Goal: Task Accomplishment & Management: Manage account settings

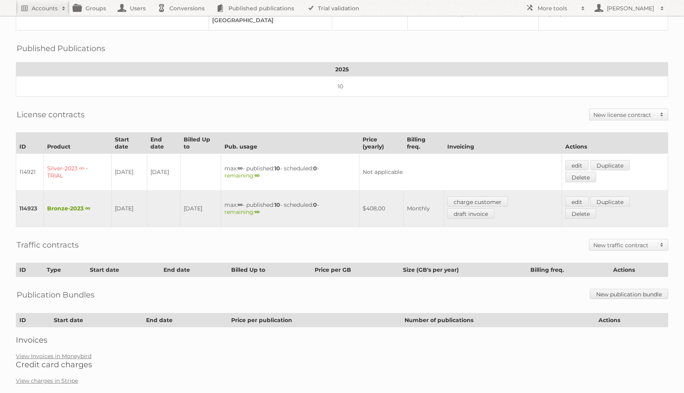
scroll to position [105, 0]
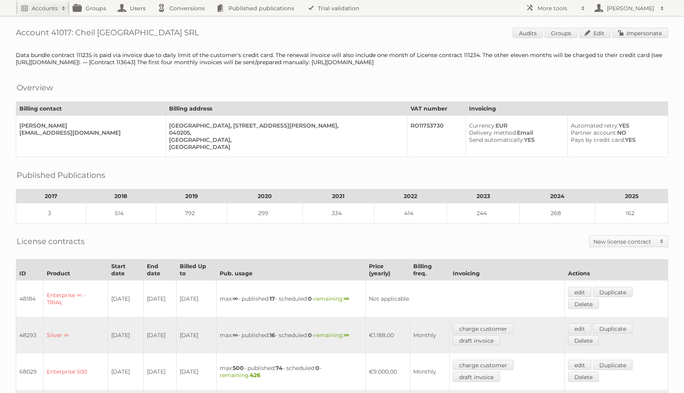
click at [624, 43] on div "Account 41017: Cheil [GEOGRAPHIC_DATA] SRL Audits Groups Edit Impersonate Data …" at bounding box center [342, 381] width 684 height 763
click at [624, 42] on div "Account 41017: Cheil [GEOGRAPHIC_DATA] SRL Audits Groups Edit Impersonate Data …" at bounding box center [342, 381] width 684 height 763
click at [624, 41] on div "Account 41017: Cheil Romania SRL Audits Groups Edit Impersonate Data bundle con…" at bounding box center [342, 381] width 684 height 763
click at [624, 34] on link "Impersonate" at bounding box center [641, 33] width 56 height 10
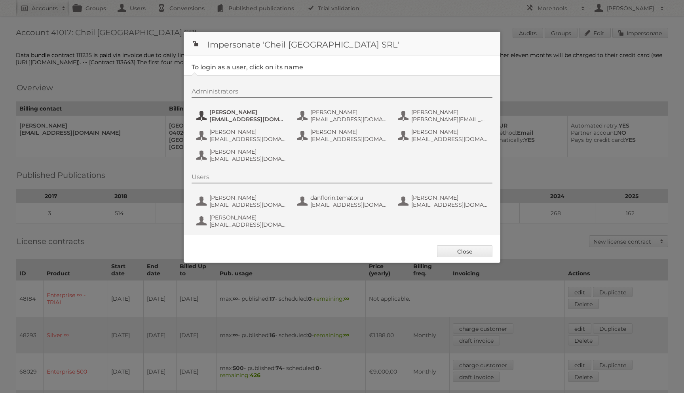
click at [236, 121] on span "andrea_damian@supeco.ro" at bounding box center [247, 119] width 77 height 7
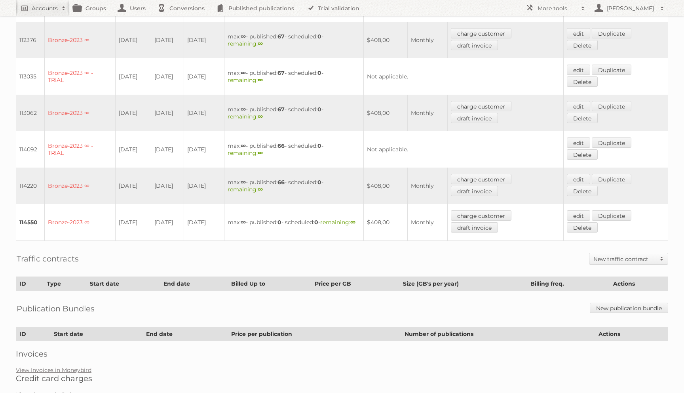
scroll to position [428, 0]
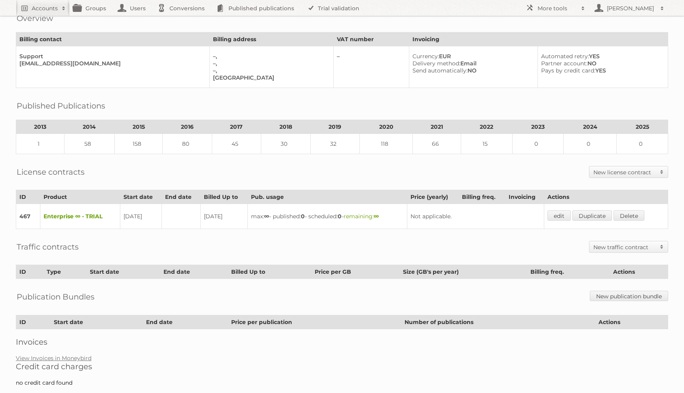
scroll to position [51, 0]
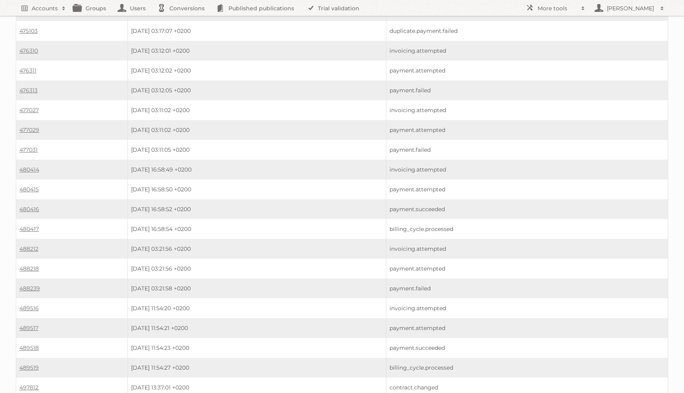
scroll to position [1716, 0]
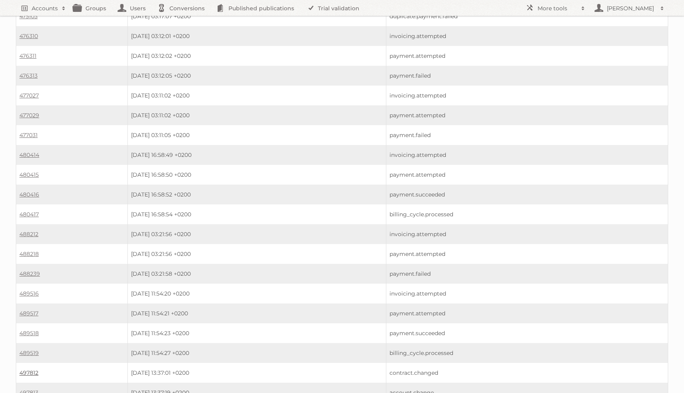
click at [36, 369] on link "497812" at bounding box center [28, 372] width 19 height 7
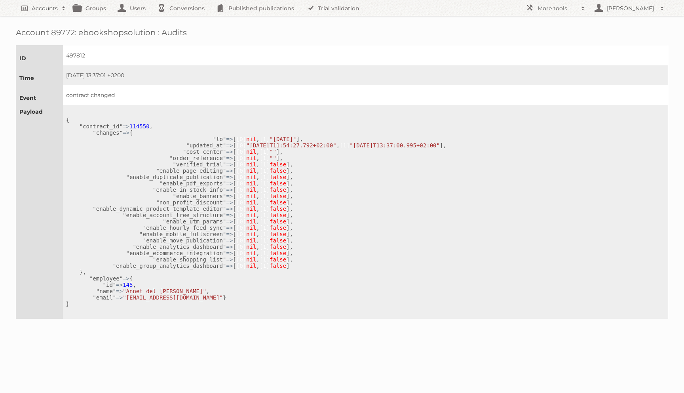
click at [36, 319] on th "Payload" at bounding box center [39, 212] width 47 height 214
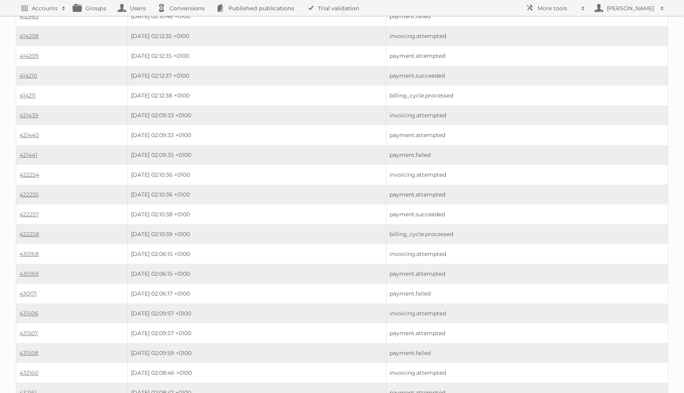
scroll to position [647, 0]
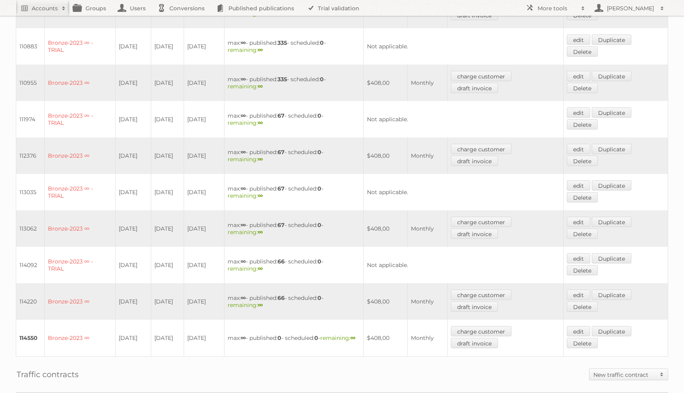
scroll to position [452, 0]
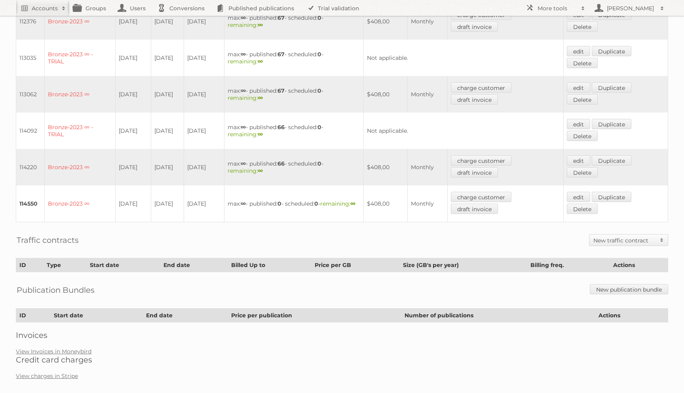
drag, startPoint x: 162, startPoint y: 194, endPoint x: 168, endPoint y: 198, distance: 6.3
click at [168, 198] on td "[DATE]" at bounding box center [167, 203] width 33 height 37
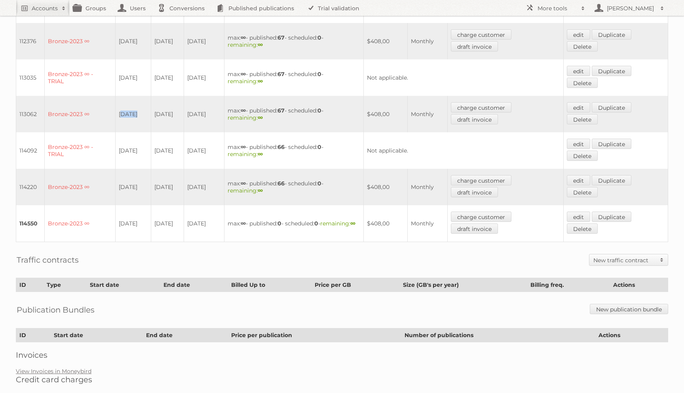
drag, startPoint x: 120, startPoint y: 104, endPoint x: 141, endPoint y: 105, distance: 21.0
click at [141, 105] on td "07-04-2025" at bounding box center [133, 114] width 36 height 36
click at [177, 113] on td "06-07-2025" at bounding box center [167, 114] width 33 height 36
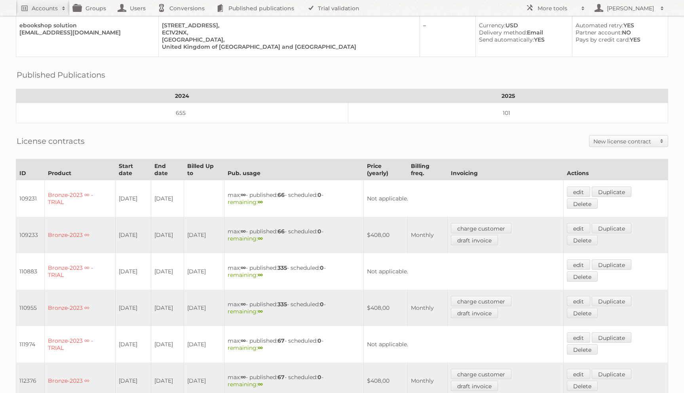
scroll to position [0, 0]
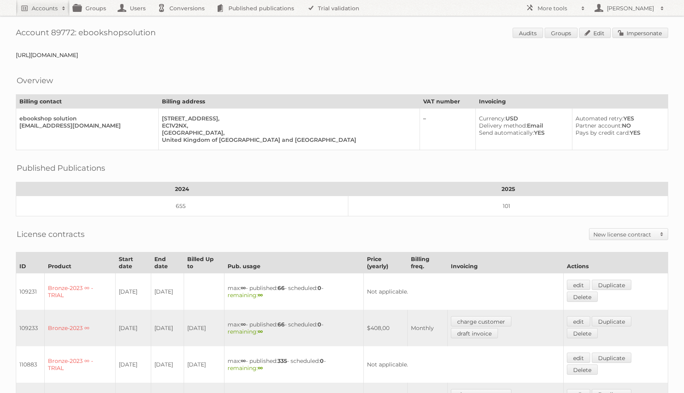
click at [98, 31] on h1 "Account 89772: ebookshopsolution Audits Groups Edit Impersonate" at bounding box center [342, 34] width 653 height 12
copy h1 "ebookshopsolution Audits"
click at [116, 57] on div "https://app.asana.com/1/11178336824504/project/1115516398319625/task/1211475812…" at bounding box center [342, 54] width 653 height 7
click at [116, 57] on div "[URL][DOMAIN_NAME]" at bounding box center [342, 54] width 653 height 7
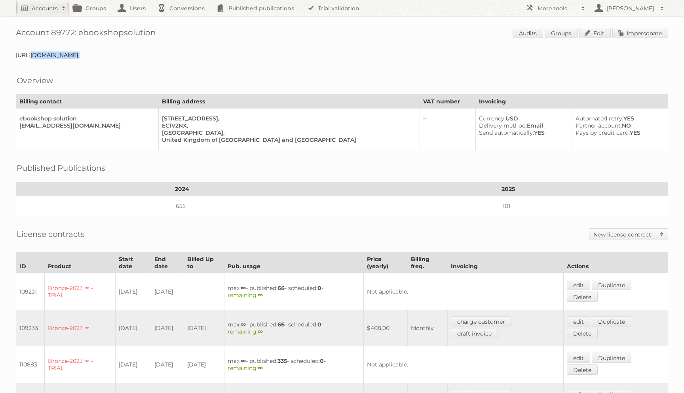
click at [116, 57] on div "[URL][DOMAIN_NAME]" at bounding box center [342, 54] width 653 height 7
copy div "https://app.asana.com/1/11178336824504/project/1115516398319625/task/1211475812…"
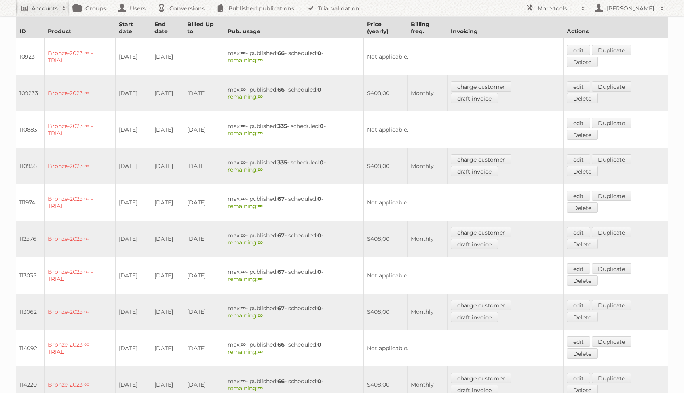
scroll to position [452, 0]
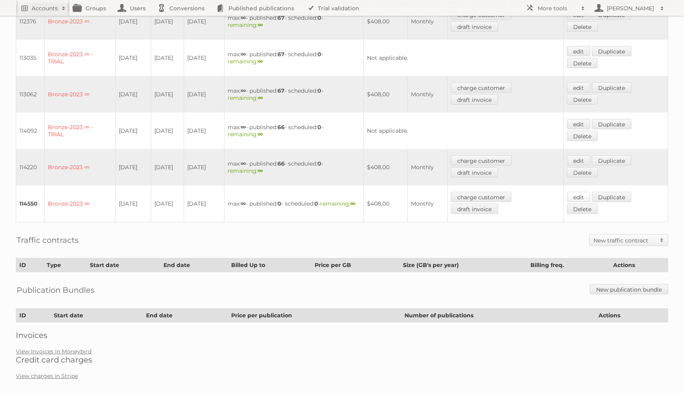
click at [584, 192] on link "edit" at bounding box center [578, 197] width 23 height 10
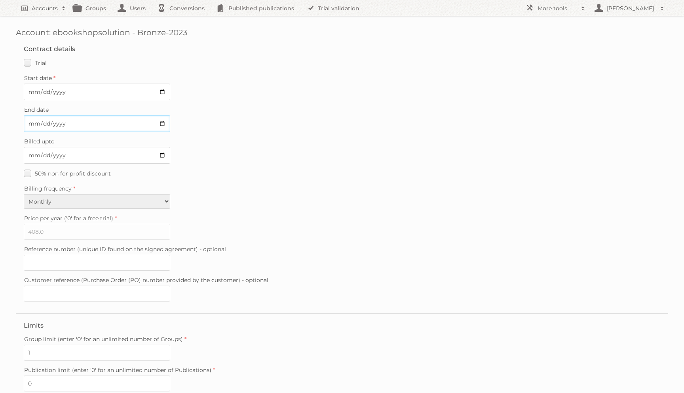
click at [33, 119] on input "[DATE]" at bounding box center [97, 123] width 147 height 17
type input "[DATE]"
type input "..."
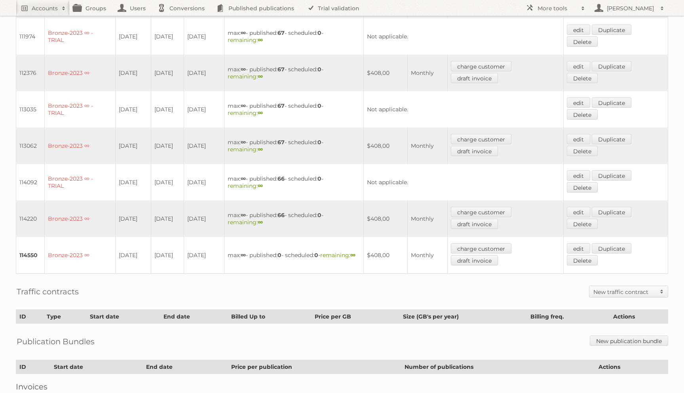
scroll to position [452, 0]
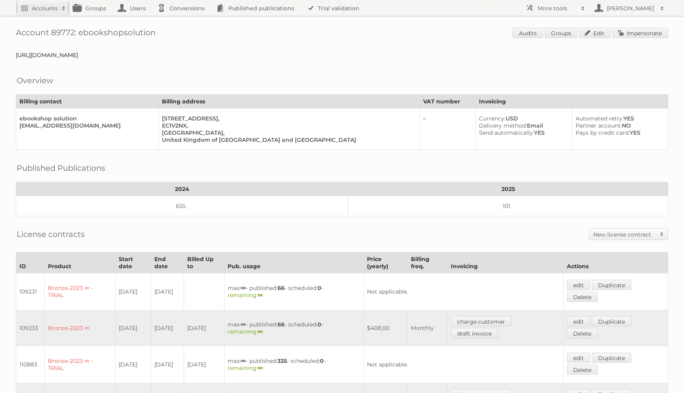
scroll to position [452, 0]
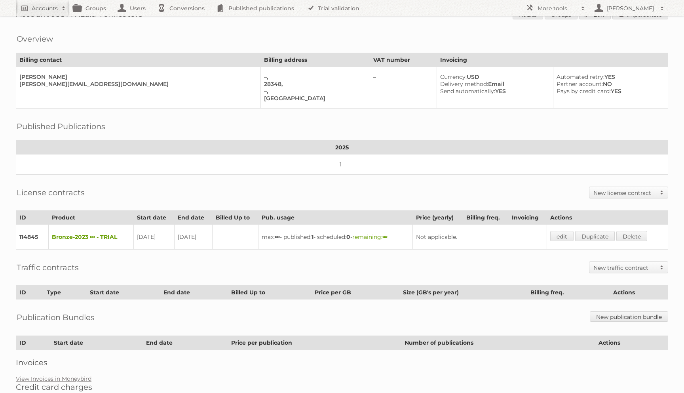
scroll to position [21, 0]
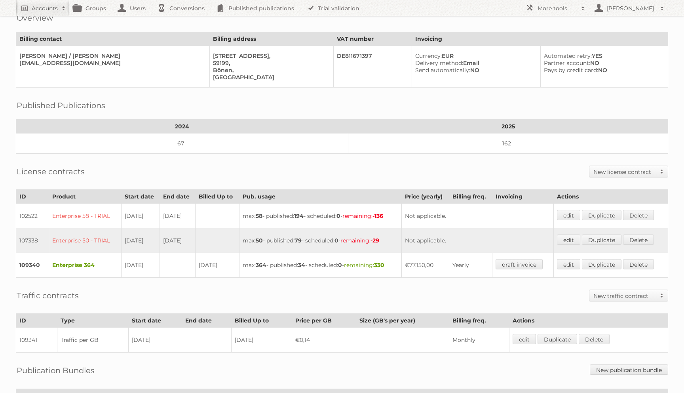
scroll to position [76, 0]
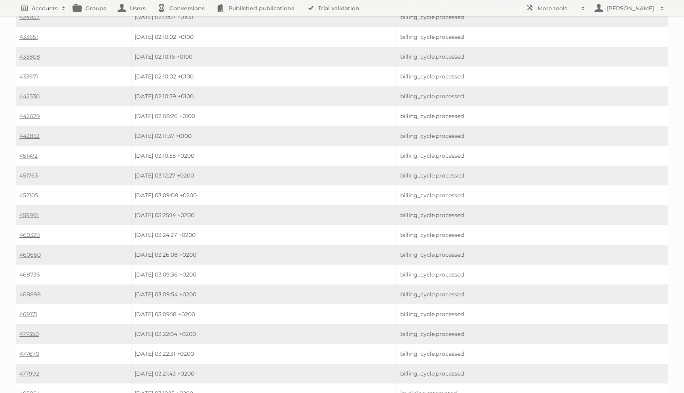
scroll to position [1289, 0]
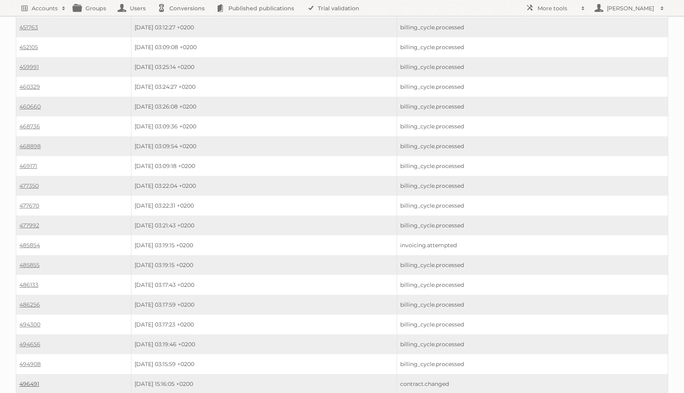
click at [34, 380] on link "496491" at bounding box center [29, 383] width 20 height 7
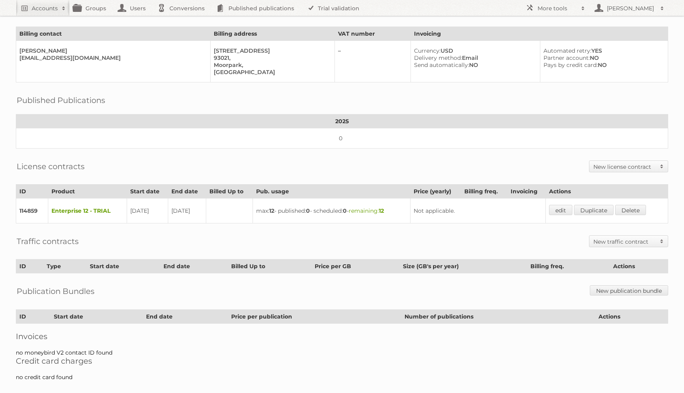
scroll to position [51, 0]
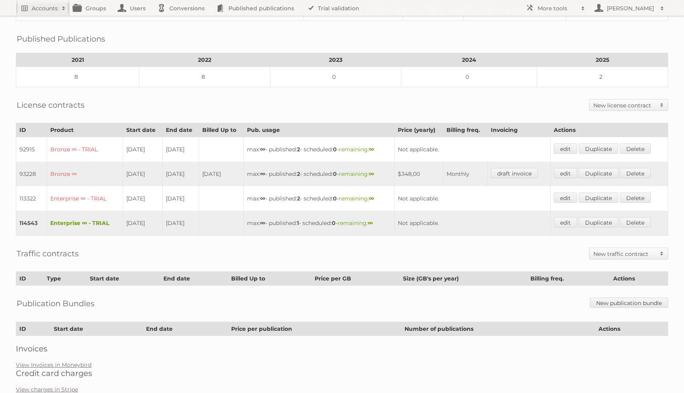
scroll to position [124, 0]
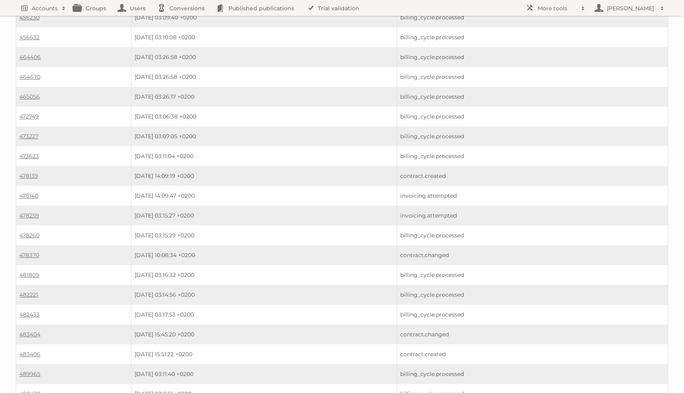
scroll to position [2357, 0]
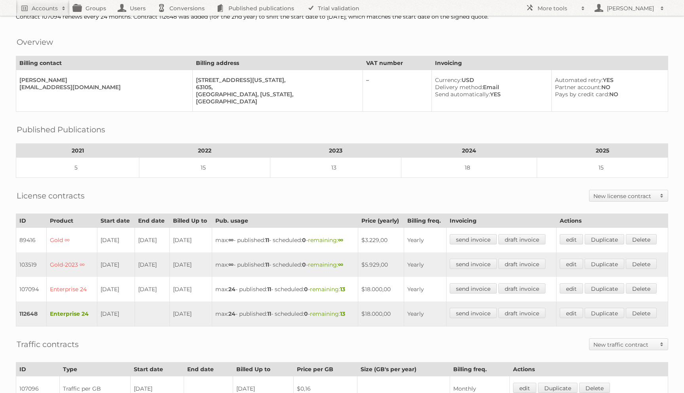
scroll to position [68, 0]
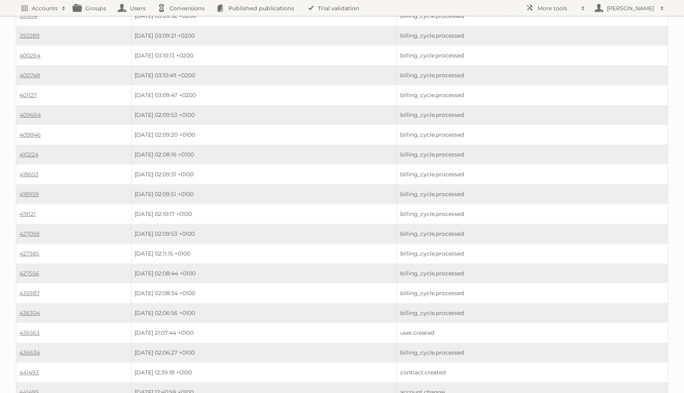
scroll to position [843, 0]
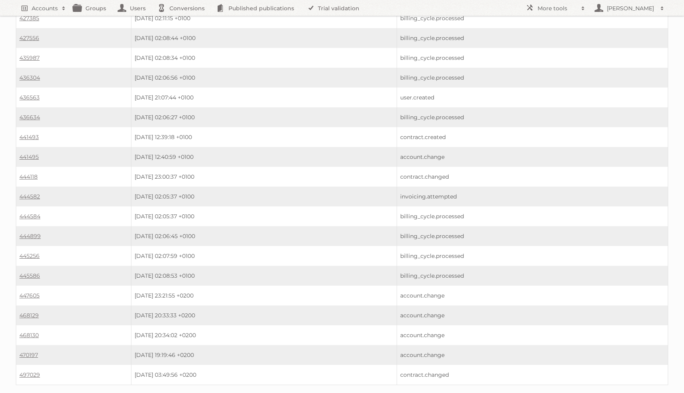
click at [30, 371] on link "497029" at bounding box center [29, 374] width 21 height 7
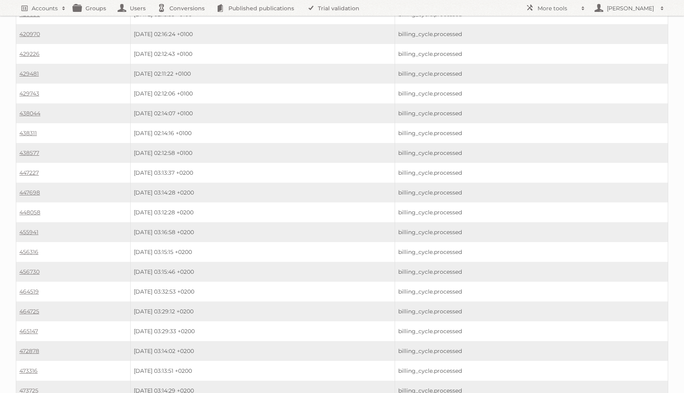
scroll to position [1231, 0]
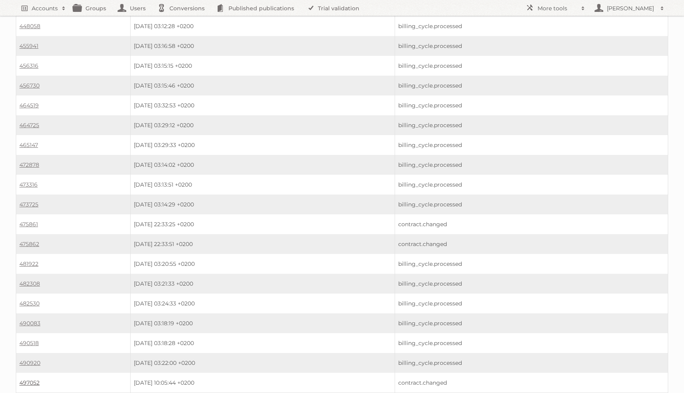
click at [25, 379] on link "497052" at bounding box center [29, 382] width 20 height 7
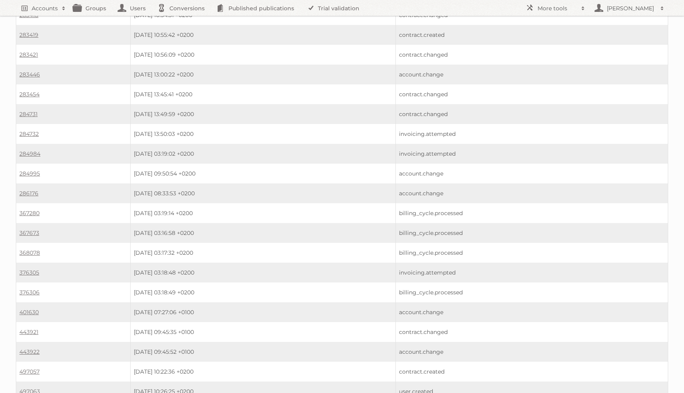
scroll to position [280, 0]
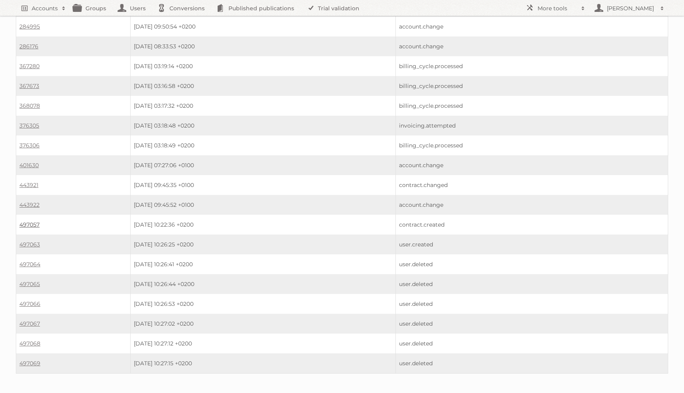
click at [30, 221] on link "497057" at bounding box center [29, 224] width 20 height 7
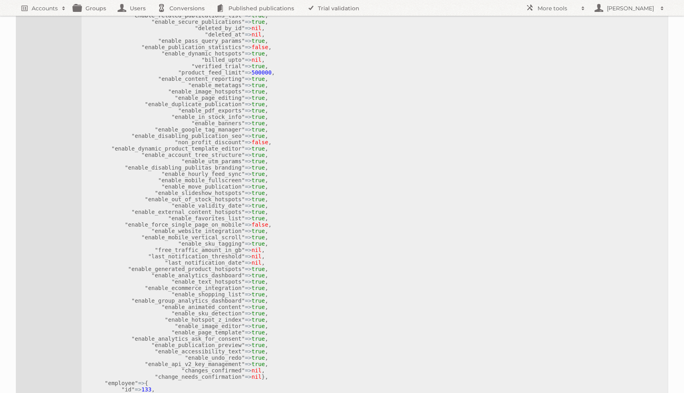
scroll to position [433, 0]
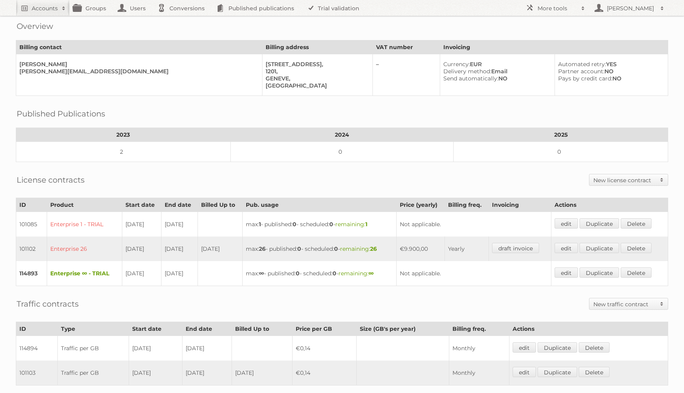
scroll to position [55, 0]
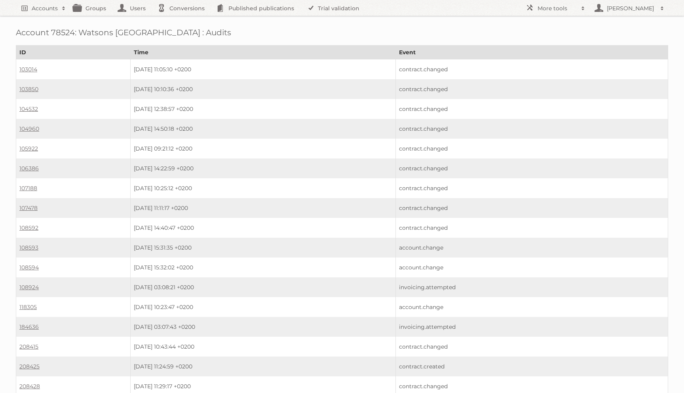
scroll to position [416, 0]
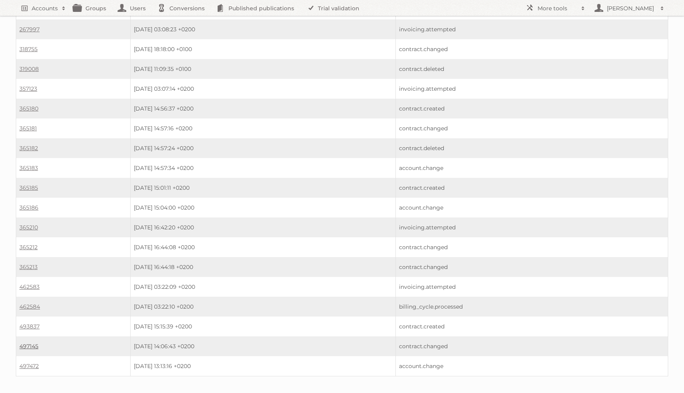
click at [28, 343] on link "497145" at bounding box center [28, 346] width 19 height 7
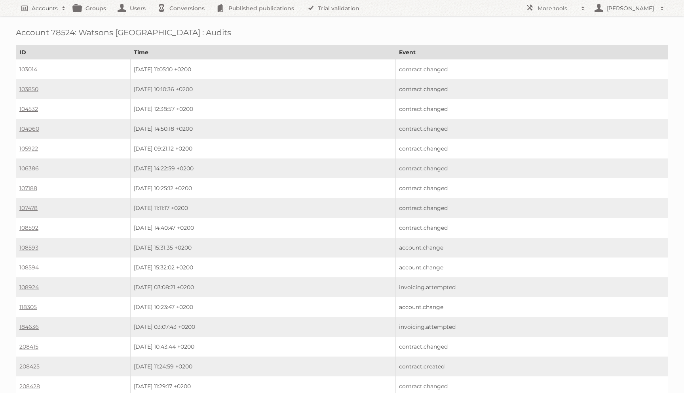
scroll to position [416, 0]
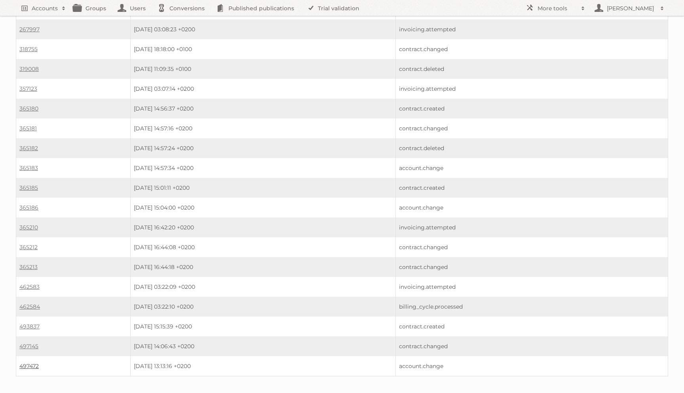
click at [30, 362] on link "497472" at bounding box center [28, 365] width 19 height 7
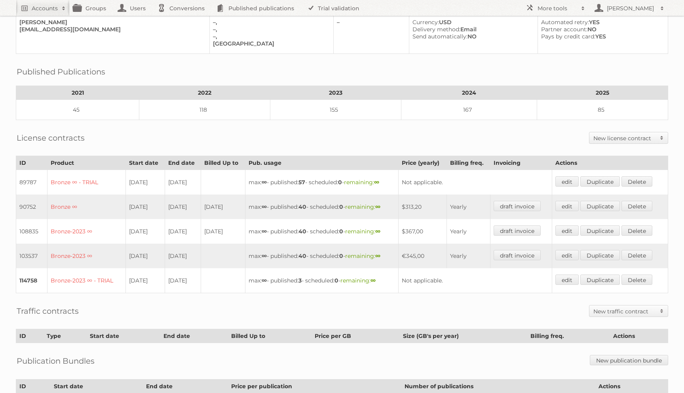
scroll to position [74, 0]
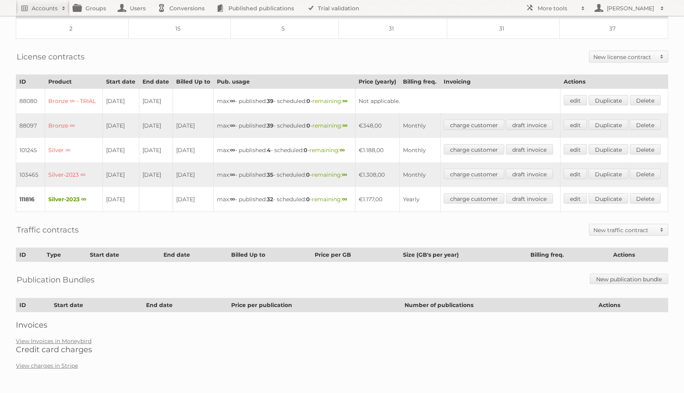
scroll to position [213, 0]
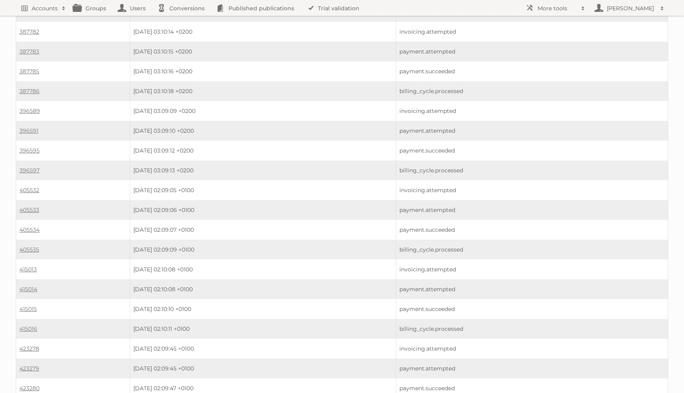
scroll to position [2958, 0]
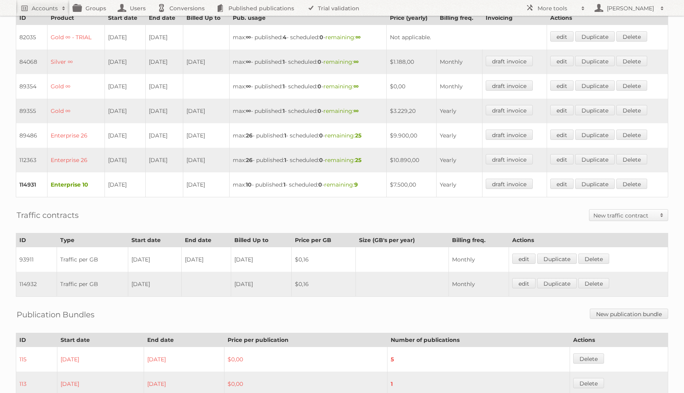
scroll to position [318, 0]
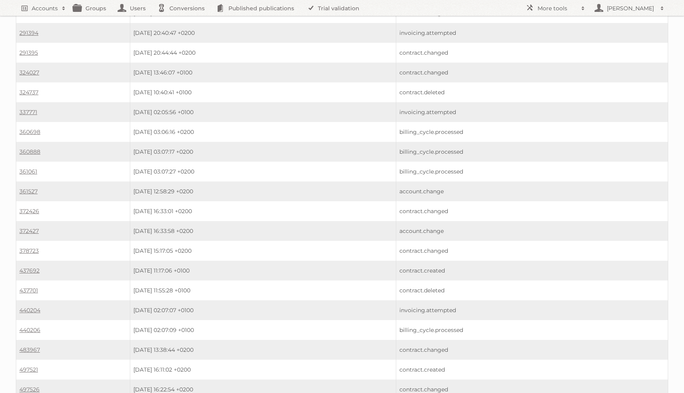
scroll to position [1561, 0]
click at [30, 89] on link "497521" at bounding box center [28, 92] width 19 height 7
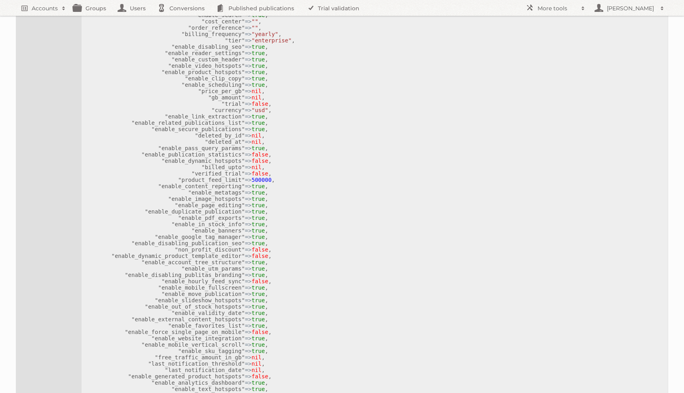
scroll to position [433, 0]
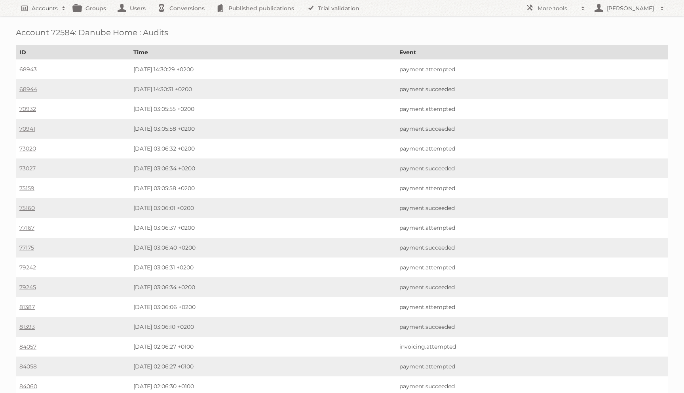
scroll to position [1561, 0]
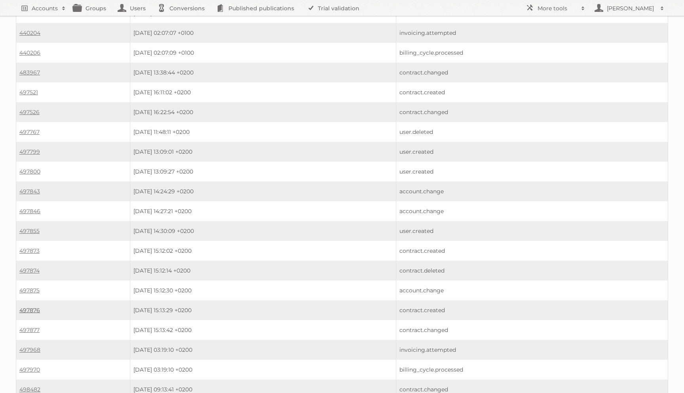
click at [36, 306] on link "497876" at bounding box center [29, 309] width 21 height 7
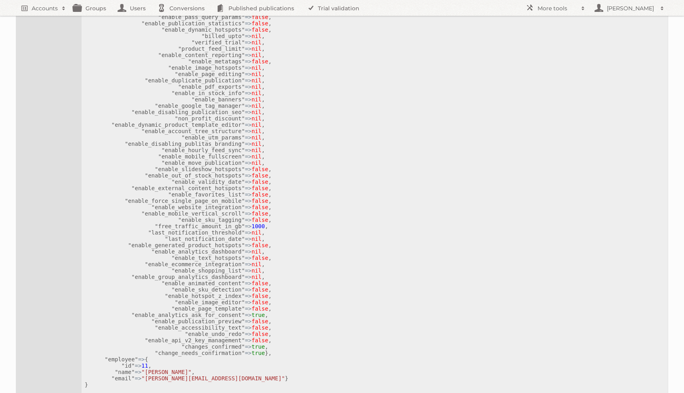
scroll to position [433, 0]
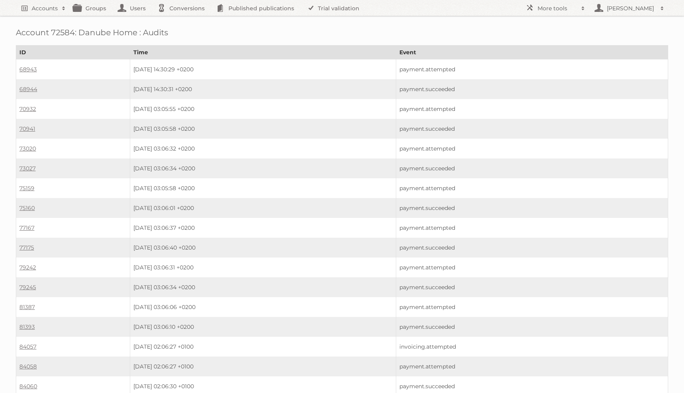
scroll to position [1561, 0]
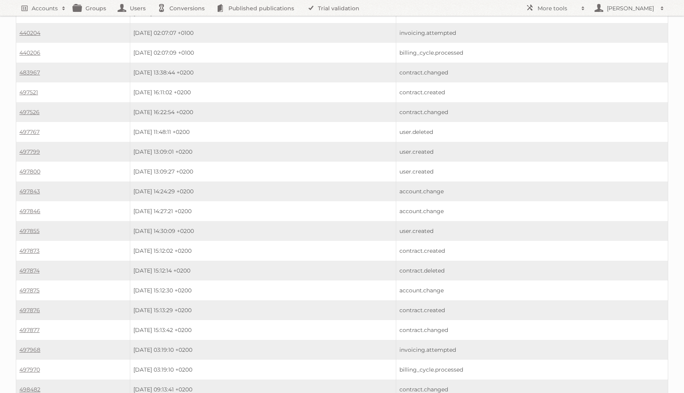
click at [40, 320] on td "497877" at bounding box center [73, 330] width 114 height 20
click at [39, 326] on link "497877" at bounding box center [29, 329] width 20 height 7
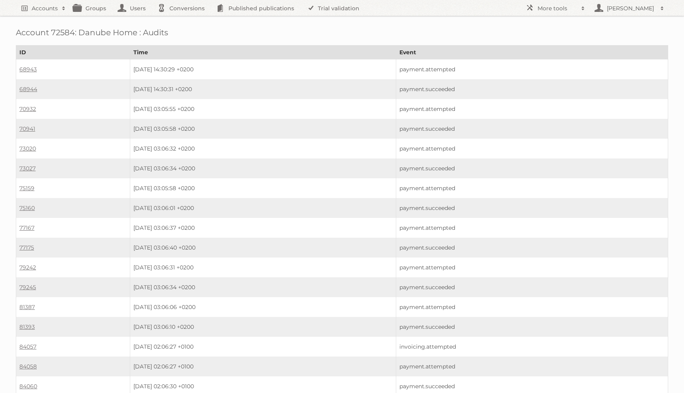
scroll to position [1561, 0]
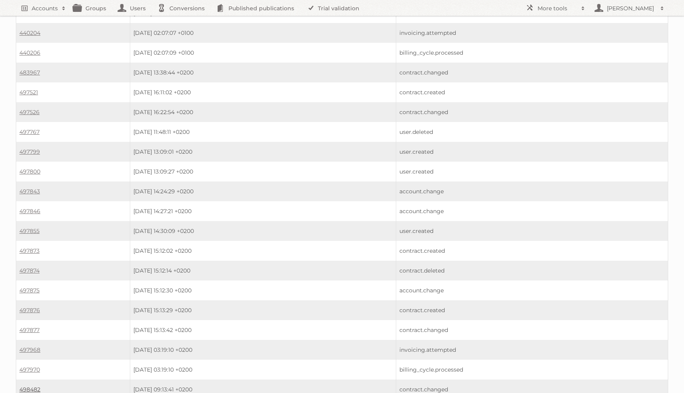
click at [30, 386] on link "498482" at bounding box center [29, 389] width 21 height 7
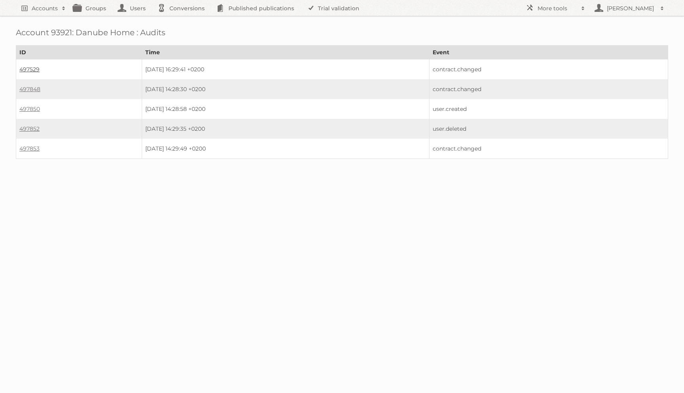
click at [26, 68] on link "497529" at bounding box center [29, 69] width 20 height 7
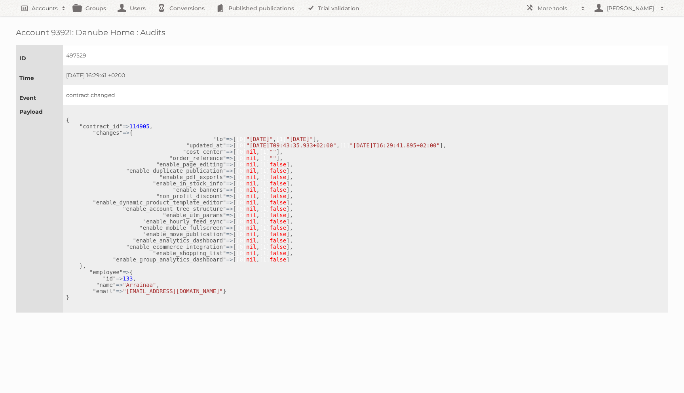
scroll to position [354, 0]
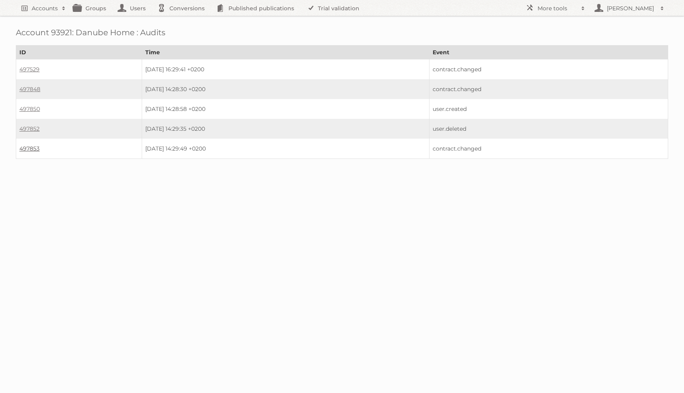
click at [32, 149] on link "497853" at bounding box center [29, 148] width 20 height 7
